Goal: Find specific page/section: Find specific page/section

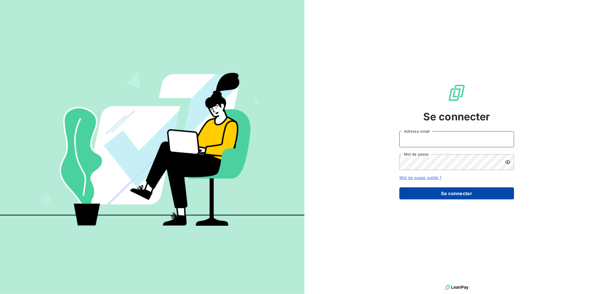
type input "c.levron-maillard@auditpl.fr"
click at [469, 197] on button "Se connecter" at bounding box center [456, 193] width 115 height 12
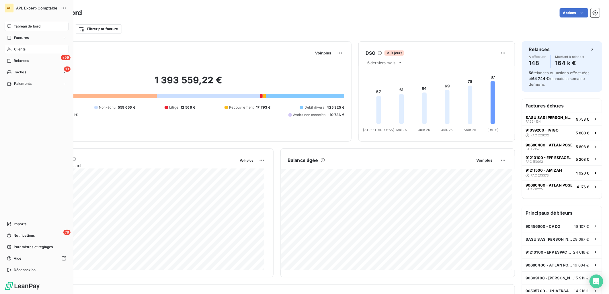
click at [32, 48] on div "Clients" at bounding box center [37, 49] width 64 height 9
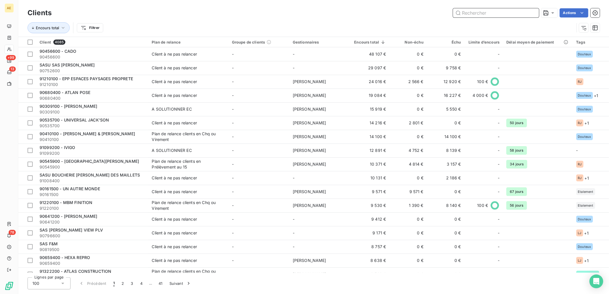
click at [472, 13] on input "text" at bounding box center [496, 12] width 86 height 9
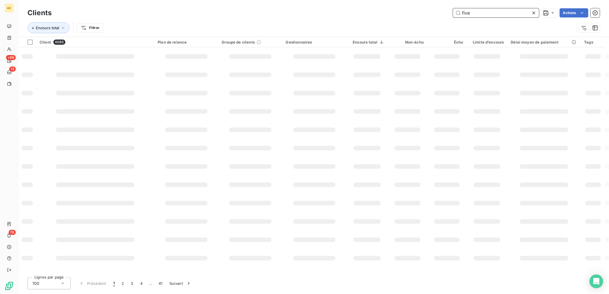
type input "five"
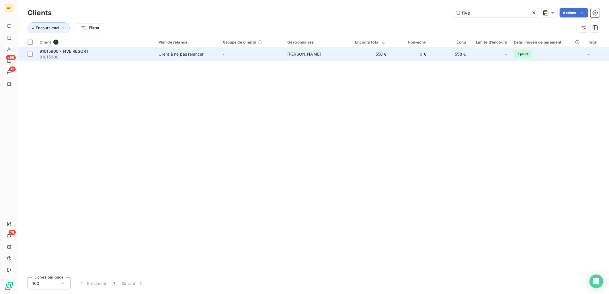
click at [154, 54] on td "91015900 - FIVE RESORT 91015900" at bounding box center [95, 54] width 119 height 14
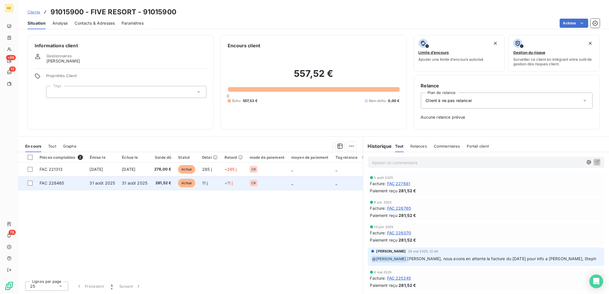
click at [105, 187] on td "31 août 2025" at bounding box center [102, 183] width 32 height 14
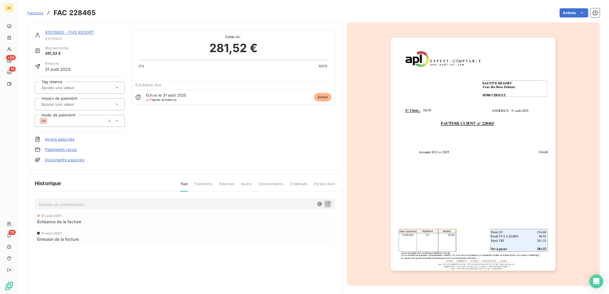
click at [56, 32] on link "91015900 - FIVE RESORT" at bounding box center [69, 32] width 49 height 5
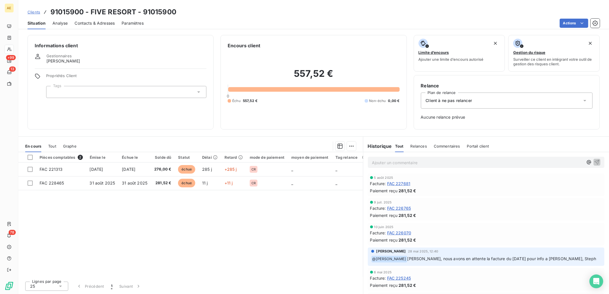
click at [38, 14] on span "Clients" at bounding box center [34, 12] width 13 height 5
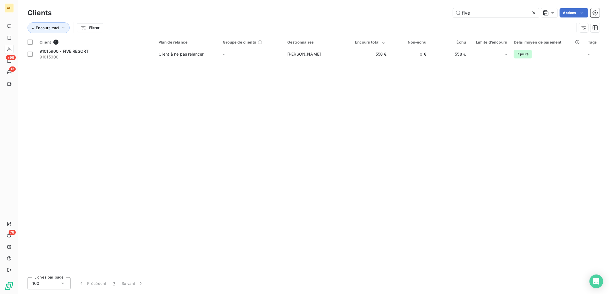
drag, startPoint x: 479, startPoint y: 7, endPoint x: 392, endPoint y: 13, distance: 87.0
click at [392, 13] on div "Clients five Actions" at bounding box center [314, 13] width 572 height 12
drag, startPoint x: 474, startPoint y: 13, endPoint x: 345, endPoint y: 15, distance: 129.3
click at [346, 15] on div "five Actions" at bounding box center [328, 12] width 541 height 9
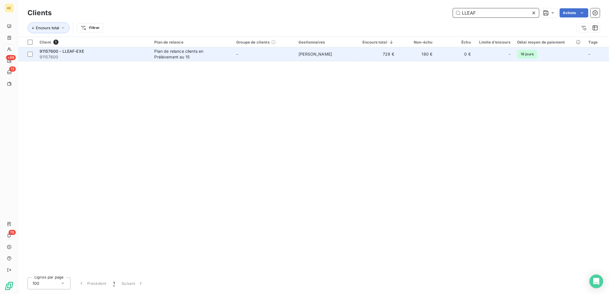
type input "LLEAF"
click at [126, 58] on span "91157600" at bounding box center [94, 57] width 108 height 6
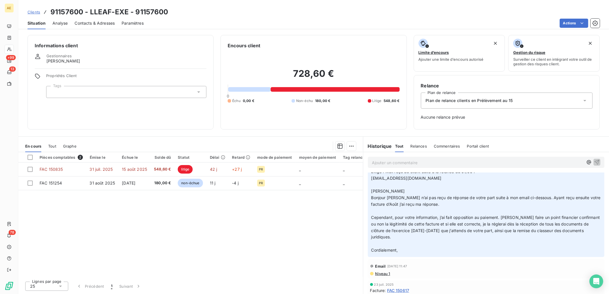
scroll to position [64, 0]
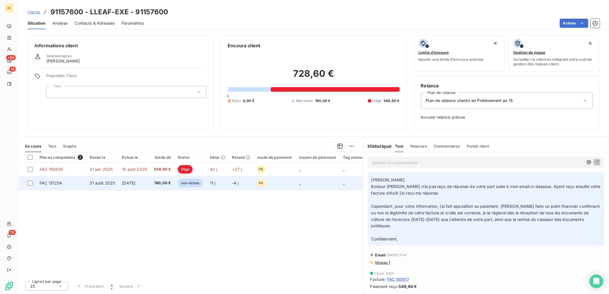
click at [128, 182] on span "[DATE]" at bounding box center [128, 183] width 13 height 5
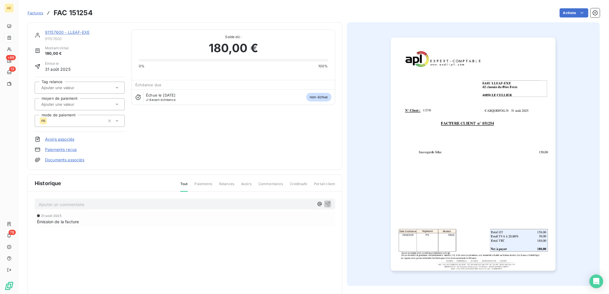
click at [53, 30] on link "91157600 - LLEAF-EXE" at bounding box center [67, 32] width 44 height 5
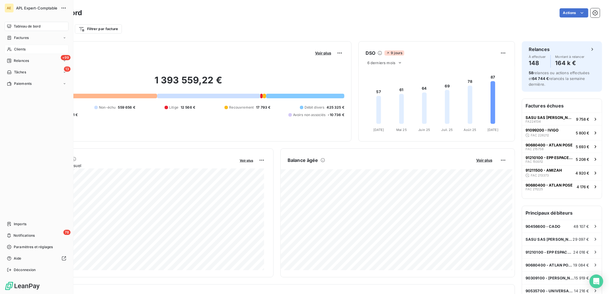
click at [15, 48] on span "Clients" at bounding box center [19, 49] width 11 height 5
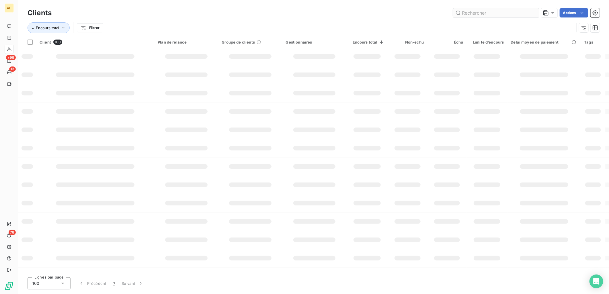
click at [488, 14] on input "text" at bounding box center [496, 12] width 86 height 9
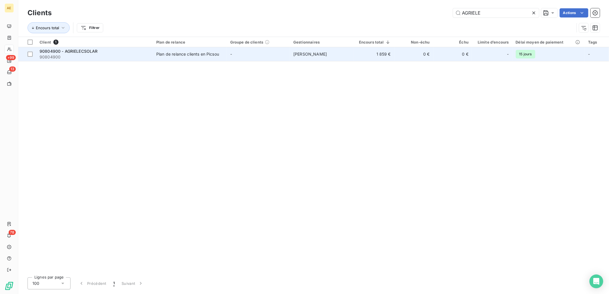
type input "AGRIELE"
click at [141, 58] on span "90804900" at bounding box center [95, 57] width 110 height 6
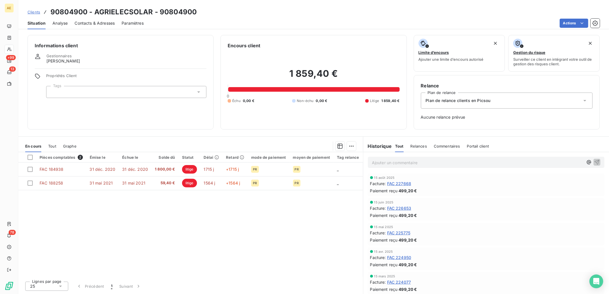
click at [55, 144] on span "Tout" at bounding box center [52, 146] width 8 height 5
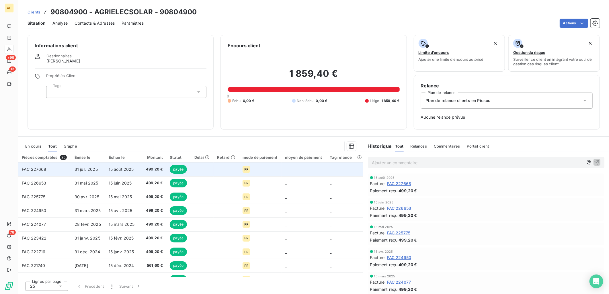
click at [105, 171] on td "15 août 2025" at bounding box center [122, 170] width 34 height 14
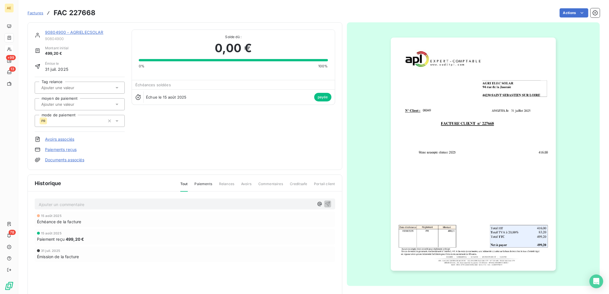
click at [53, 33] on link "90804900 - AGRIELECSOLAR" at bounding box center [74, 32] width 58 height 5
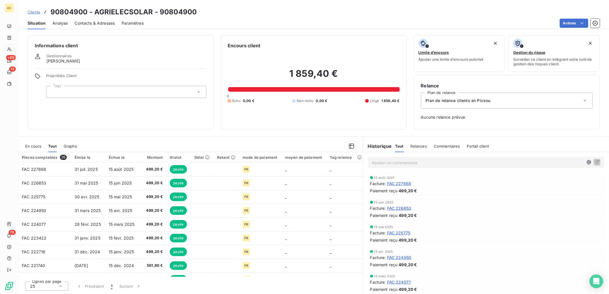
click at [32, 11] on span "Clients" at bounding box center [34, 12] width 13 height 5
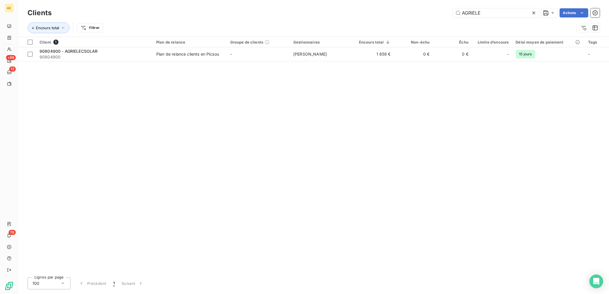
drag, startPoint x: 491, startPoint y: 17, endPoint x: 388, endPoint y: 13, distance: 103.0
click at [393, 12] on div "AGRIELE Actions" at bounding box center [328, 12] width 541 height 9
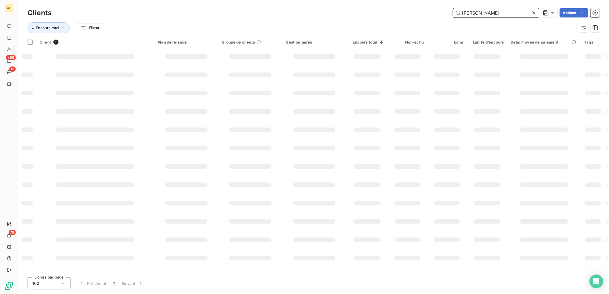
type input "[PERSON_NAME]"
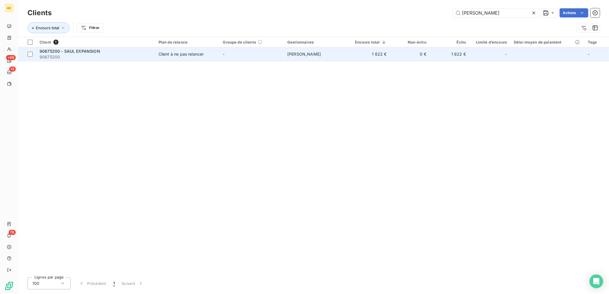
click at [236, 52] on td "-" at bounding box center [252, 54] width 64 height 14
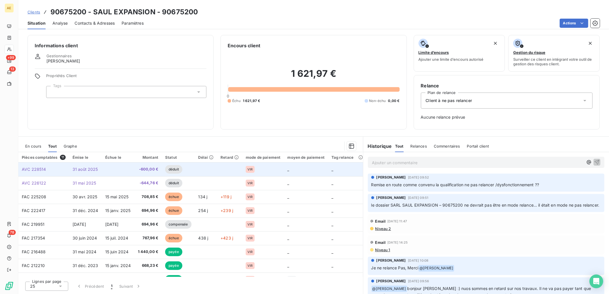
click at [97, 170] on td "31 août 2025" at bounding box center [85, 170] width 33 height 14
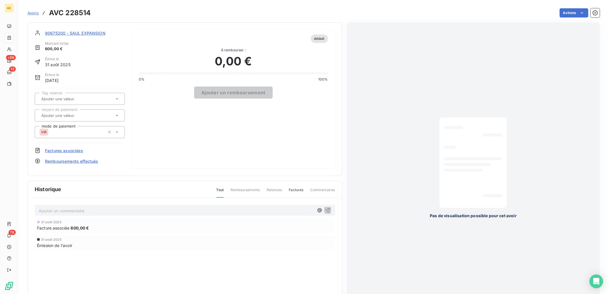
click at [60, 33] on span "90675200 - SAUL EXPANSION" at bounding box center [75, 33] width 60 height 6
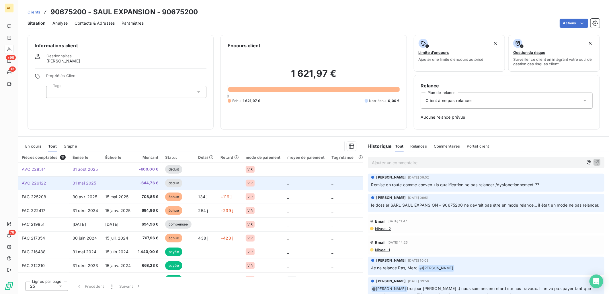
click at [66, 188] on td "AVC 226122" at bounding box center [43, 183] width 51 height 14
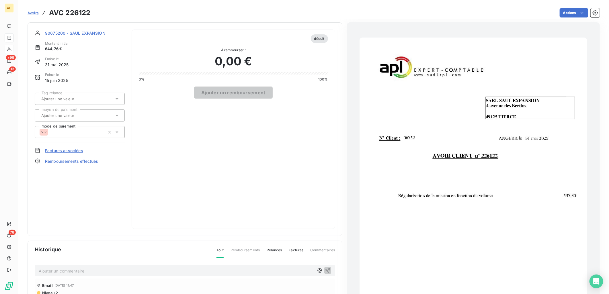
click at [34, 13] on span "Avoirs" at bounding box center [33, 13] width 11 height 5
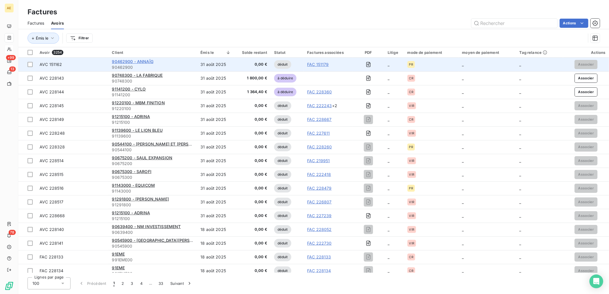
click at [144, 63] on span "90462900 - ANNAÏG" at bounding box center [133, 61] width 42 height 5
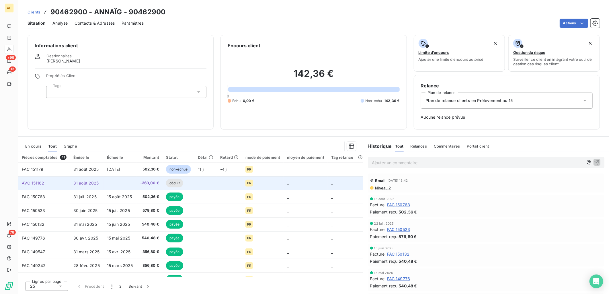
click at [83, 185] on span "31 août 2025" at bounding box center [86, 183] width 26 height 5
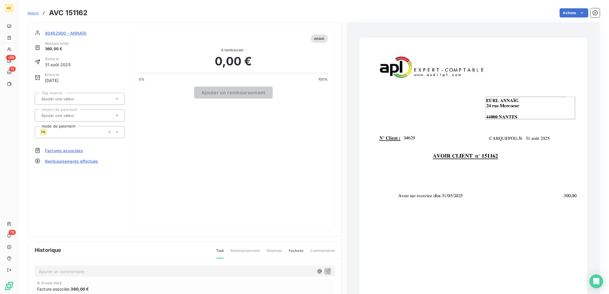
click at [35, 13] on span "Avoirs" at bounding box center [33, 13] width 11 height 5
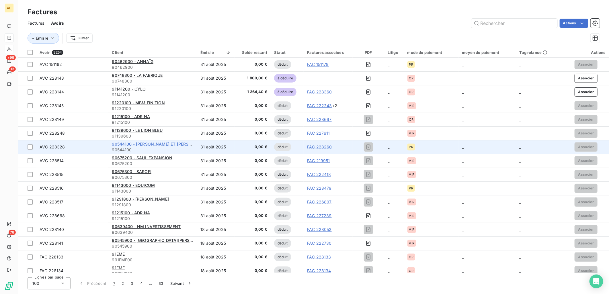
click at [151, 144] on span "90544100 - [PERSON_NAME] ET [PERSON_NAME]" at bounding box center [161, 144] width 98 height 5
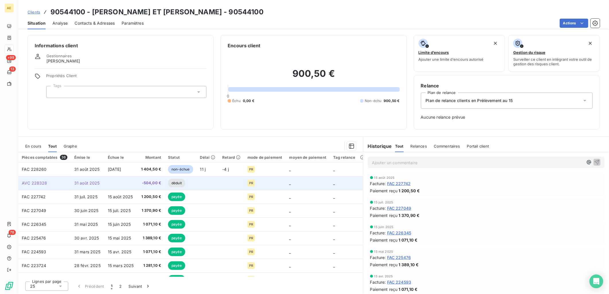
click at [105, 182] on td at bounding box center [120, 183] width 33 height 14
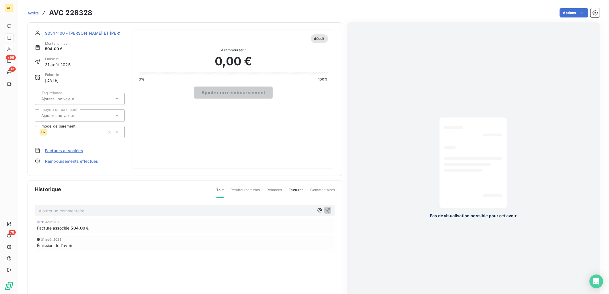
click at [72, 34] on span "90544100 - [PERSON_NAME] ET [PERSON_NAME]" at bounding box center [94, 33] width 98 height 6
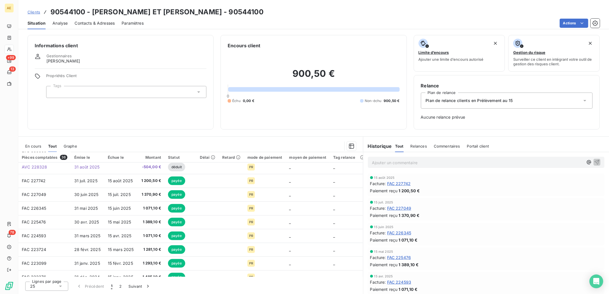
scroll to position [32, 0]
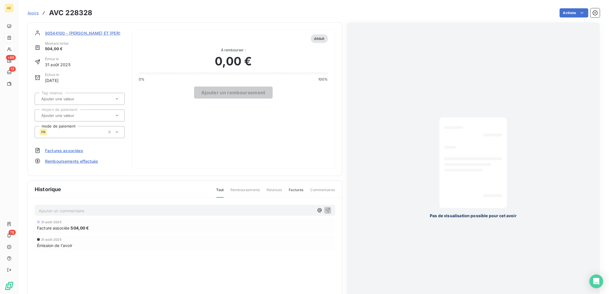
click at [35, 13] on span "Avoirs" at bounding box center [33, 13] width 11 height 5
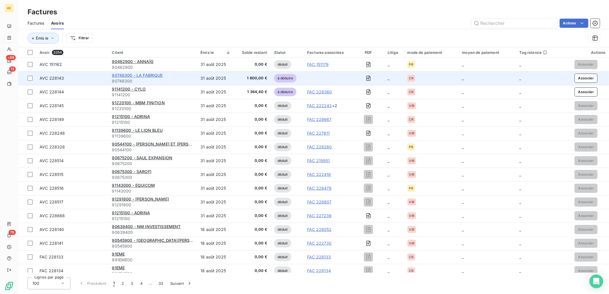
click at [121, 74] on span "90748300 - LA FABRIQUE" at bounding box center [137, 75] width 51 height 5
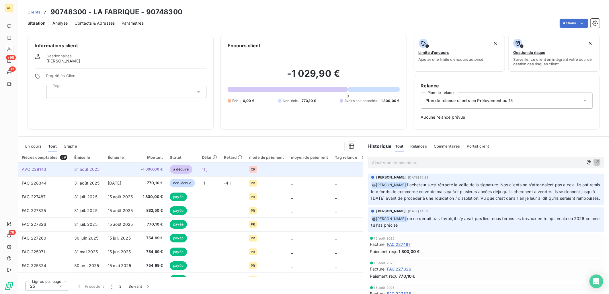
click at [90, 172] on td "31 août 2025" at bounding box center [88, 170] width 34 height 14
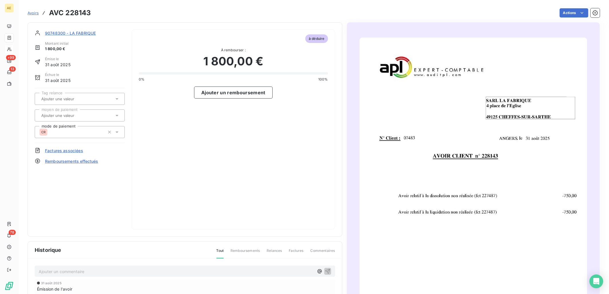
click at [33, 13] on span "Avoirs" at bounding box center [33, 13] width 11 height 5
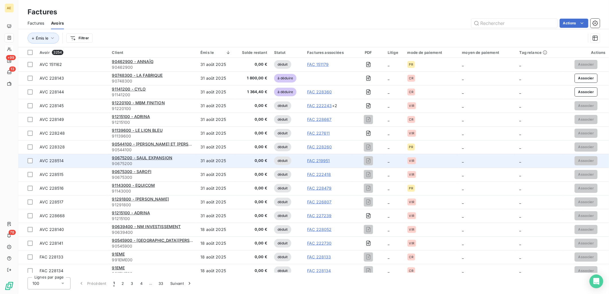
click at [91, 158] on div "AVC 228514" at bounding box center [72, 161] width 65 height 6
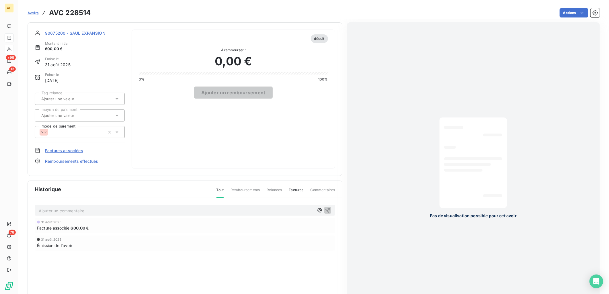
click at [54, 30] on span "90675200 - SAUL EXPANSION" at bounding box center [75, 33] width 60 height 6
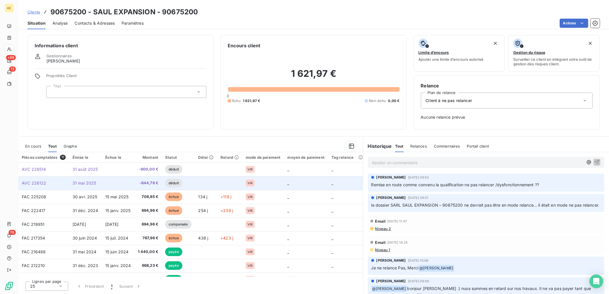
click at [112, 179] on td at bounding box center [118, 183] width 33 height 14
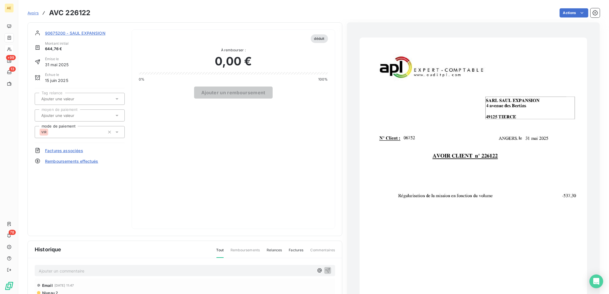
click at [82, 32] on span "90675200 - SAUL EXPANSION" at bounding box center [75, 33] width 60 height 6
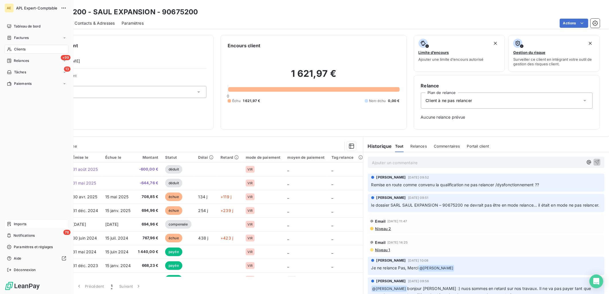
click at [26, 224] on span "Imports" at bounding box center [20, 224] width 13 height 5
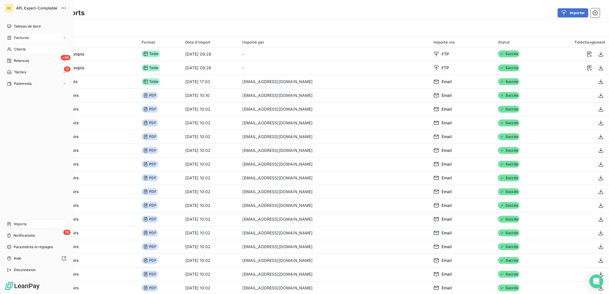
drag, startPoint x: 24, startPoint y: 38, endPoint x: 28, endPoint y: 36, distance: 4.9
click at [24, 38] on span "Factures" at bounding box center [21, 37] width 15 height 5
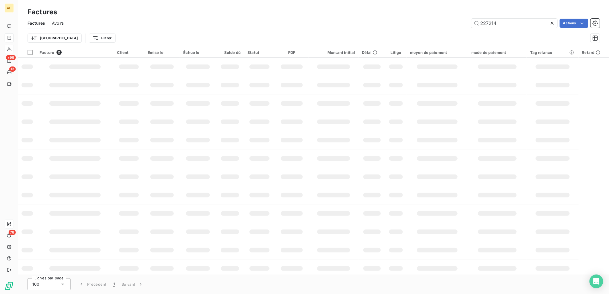
click at [53, 21] on span "Avoirs" at bounding box center [58, 23] width 12 height 6
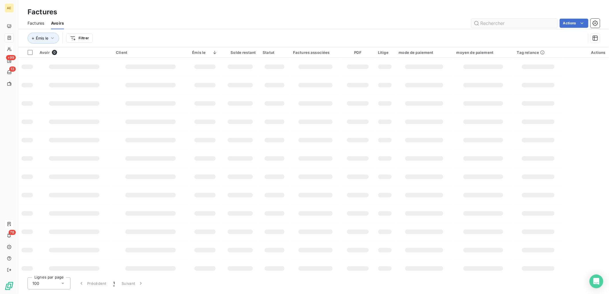
click at [494, 20] on input "text" at bounding box center [514, 23] width 86 height 9
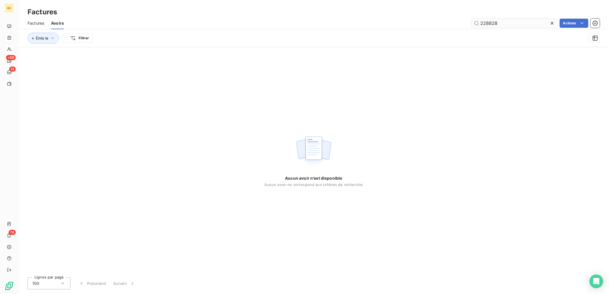
click at [490, 21] on input "228828" at bounding box center [514, 23] width 86 height 9
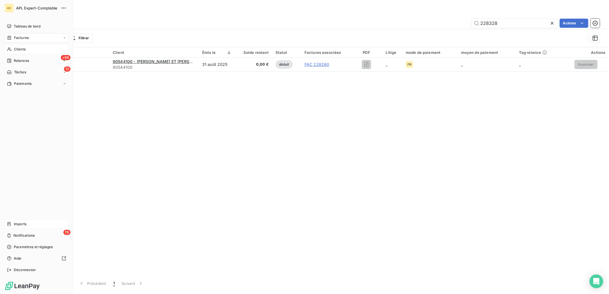
type input "228328"
click at [25, 224] on span "Imports" at bounding box center [20, 224] width 13 height 5
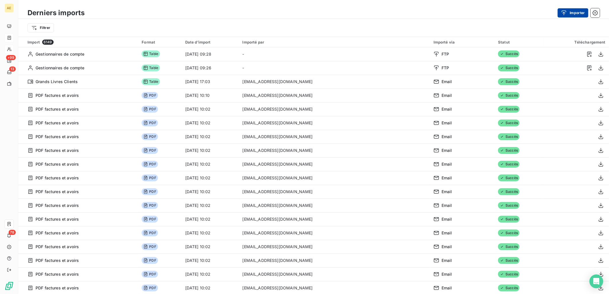
click at [573, 12] on button "Importer" at bounding box center [572, 12] width 31 height 9
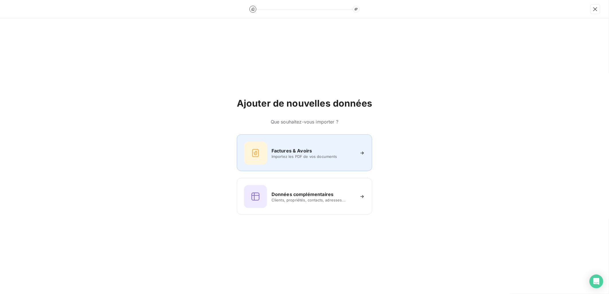
click at [343, 155] on span "Importez les PDF de vos documents" at bounding box center [312, 156] width 83 height 5
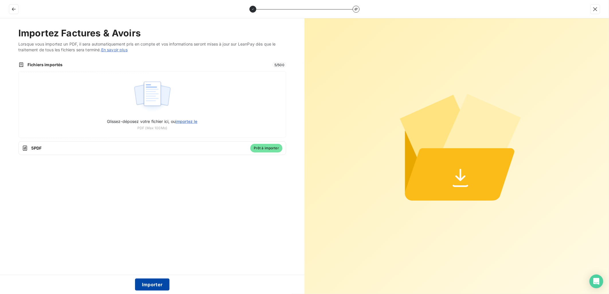
click at [150, 282] on button "Importer" at bounding box center [152, 285] width 35 height 12
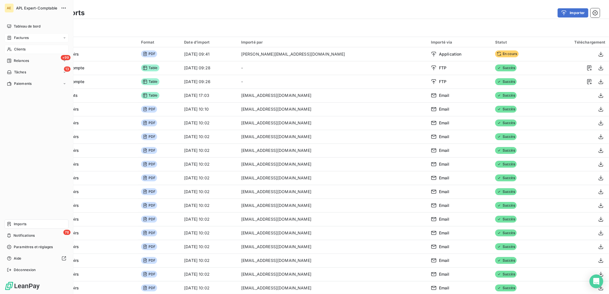
click at [27, 50] on div "Clients" at bounding box center [37, 49] width 64 height 9
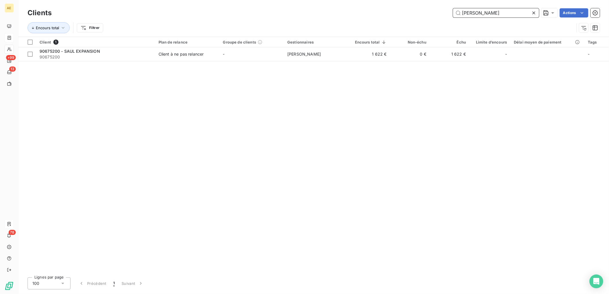
drag, startPoint x: 479, startPoint y: 14, endPoint x: 390, endPoint y: 18, distance: 89.2
click at [392, 18] on div "Clients [PERSON_NAME] Actions" at bounding box center [314, 13] width 572 height 12
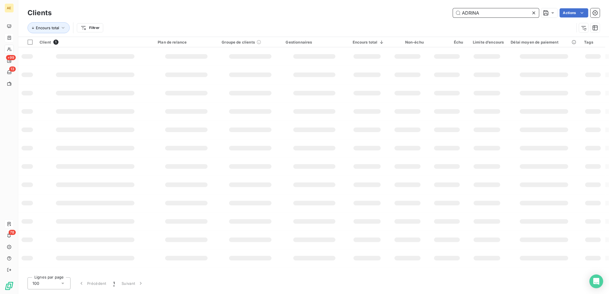
type input "ADRINA"
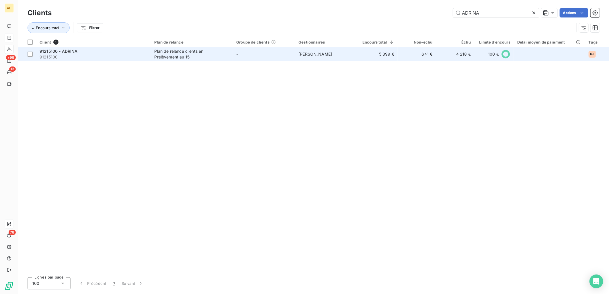
click at [96, 56] on span "91215100" at bounding box center [94, 57] width 108 height 6
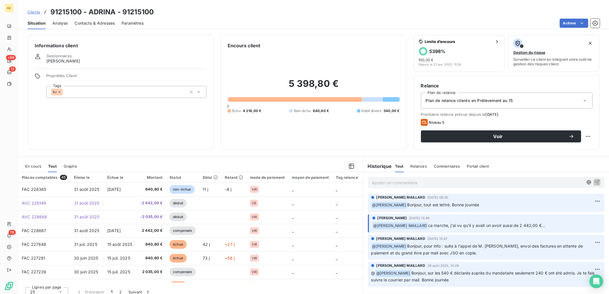
click at [33, 167] on span "En cours" at bounding box center [33, 166] width 16 height 5
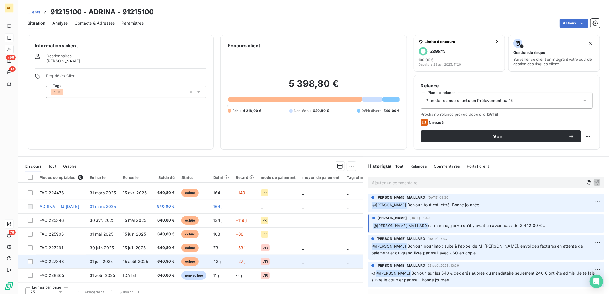
scroll to position [12, 0]
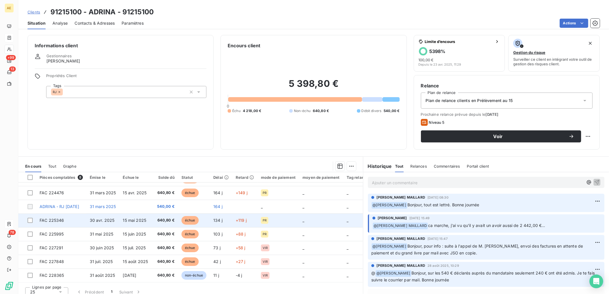
click at [124, 220] on td "15 mai 2025" at bounding box center [136, 221] width 32 height 14
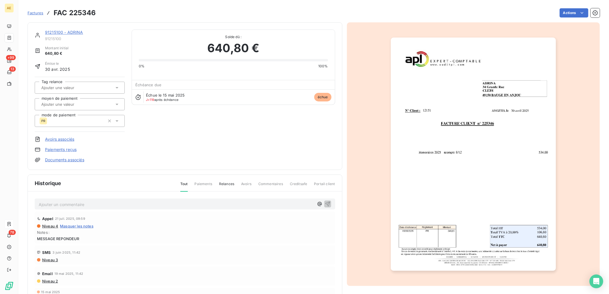
click at [68, 32] on link "91215100 - ADRINA" at bounding box center [64, 32] width 38 height 5
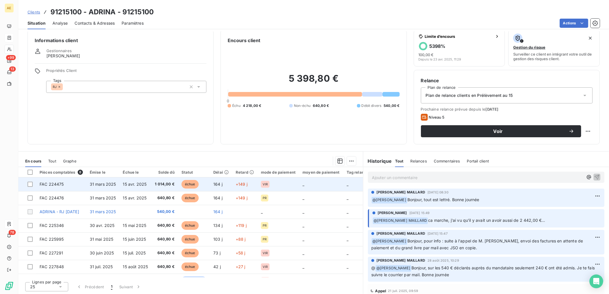
click at [141, 188] on td "15 avr. 2025" at bounding box center [136, 184] width 32 height 14
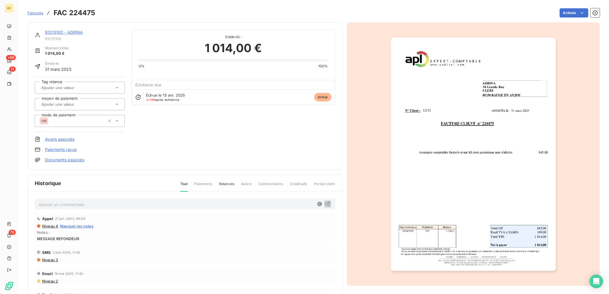
click at [57, 32] on link "91215100 - ADRINA" at bounding box center [64, 32] width 38 height 5
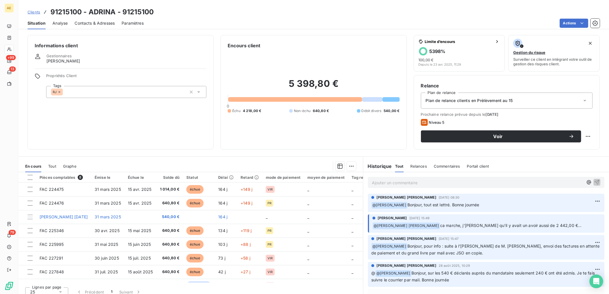
click at [38, 13] on span "Clients" at bounding box center [34, 12] width 13 height 5
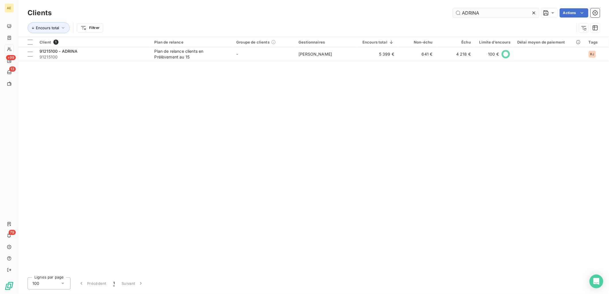
click at [478, 13] on input "ADRINA" at bounding box center [496, 12] width 86 height 9
click at [480, 14] on input "ADRINA" at bounding box center [496, 12] width 86 height 9
drag, startPoint x: 496, startPoint y: 18, endPoint x: 467, endPoint y: 15, distance: 29.9
click at [467, 15] on div "Clients ADRINA Actions" at bounding box center [314, 13] width 572 height 12
click at [486, 15] on input "ADRINA" at bounding box center [496, 12] width 86 height 9
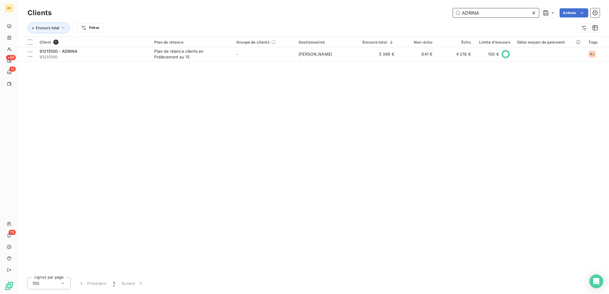
click at [486, 15] on input "ADRINA" at bounding box center [496, 12] width 86 height 9
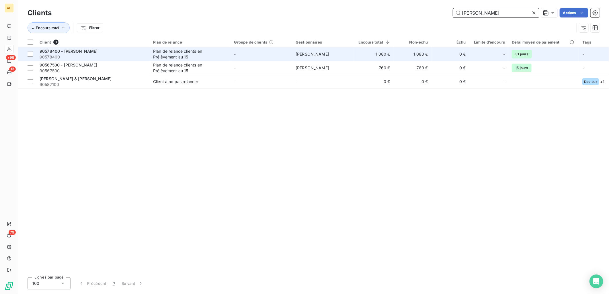
type input "[PERSON_NAME]"
click at [129, 52] on div "90578400 - [PERSON_NAME]" at bounding box center [93, 51] width 107 height 6
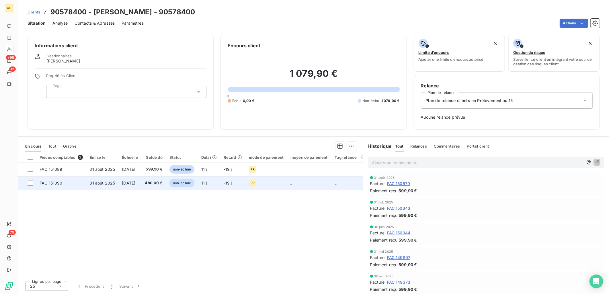
click at [115, 180] on td "31 août 2025" at bounding box center [102, 183] width 32 height 14
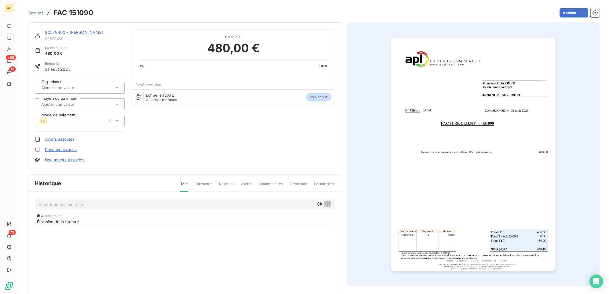
click at [48, 30] on link "90578400 - CHARRIER" at bounding box center [74, 32] width 58 height 5
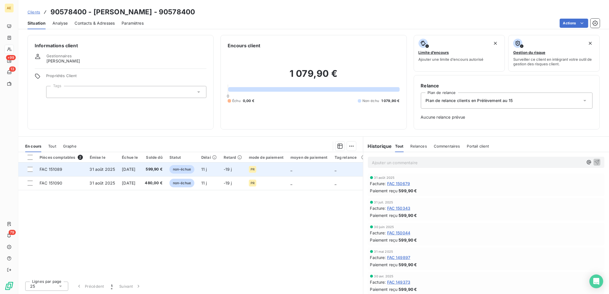
click at [107, 169] on span "31 août 2025" at bounding box center [103, 169] width 26 height 5
